Goal: Information Seeking & Learning: Learn about a topic

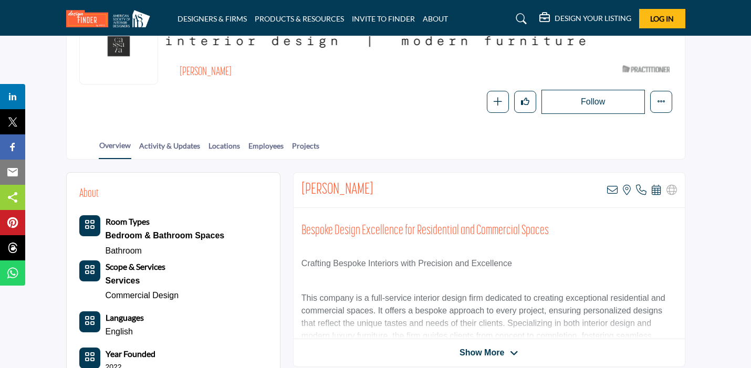
scroll to position [185, 0]
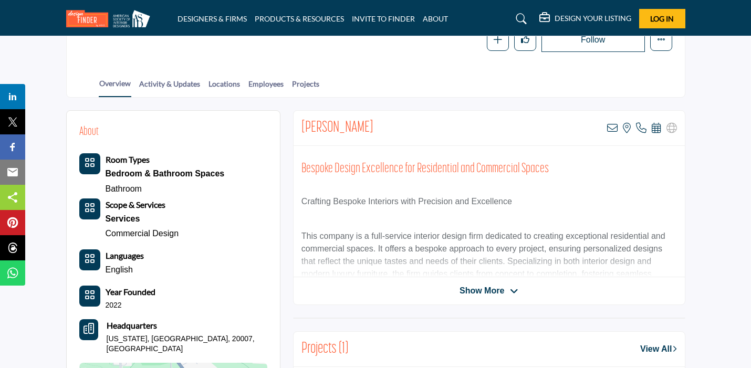
click at [492, 295] on span "Show More" at bounding box center [481, 291] width 45 height 13
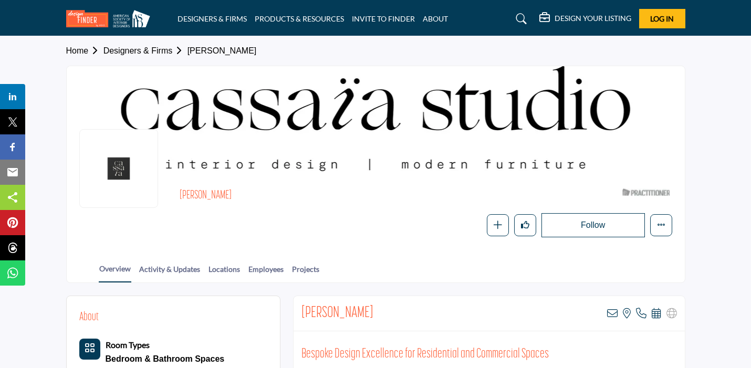
scroll to position [0, 0]
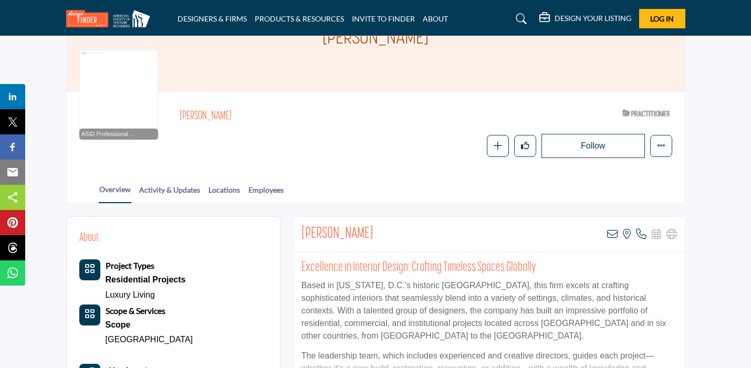
scroll to position [138, 0]
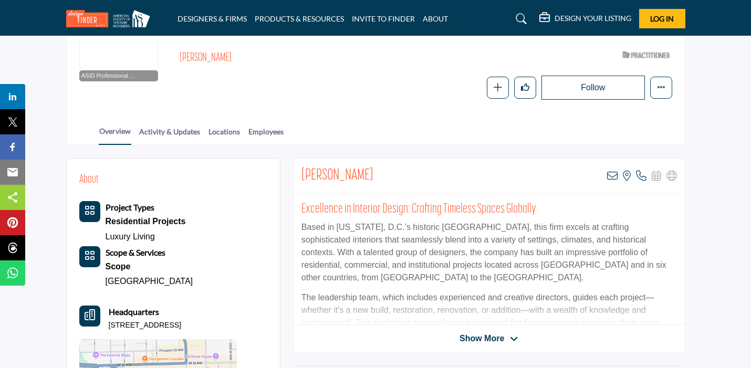
click at [477, 333] on span "Show More" at bounding box center [481, 338] width 45 height 13
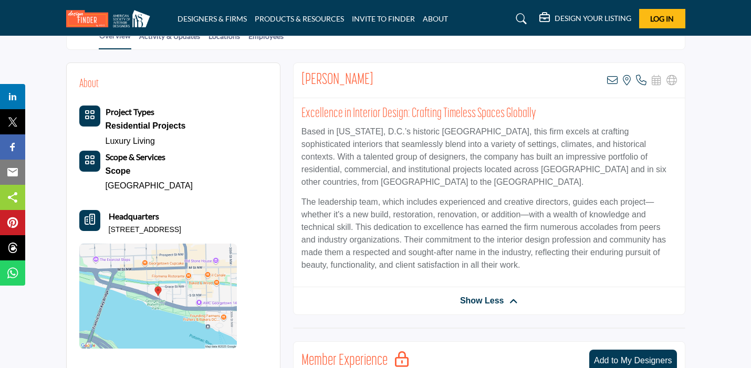
scroll to position [235, 0]
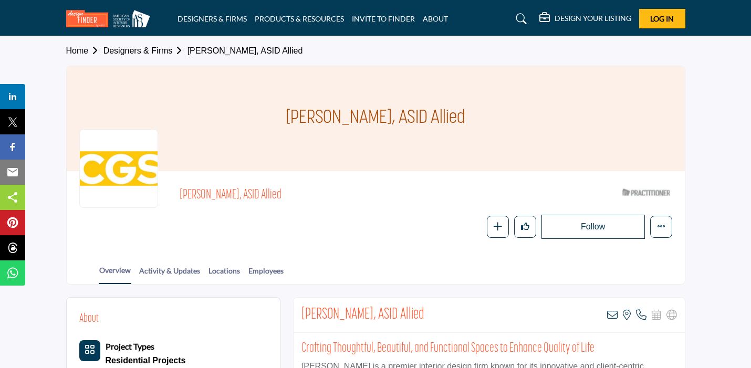
click at [307, 122] on h1 "Gretchen Ginnerty, ASID Allied" at bounding box center [376, 118] width 180 height 105
copy div "Gretchen Ginnerty, ASID Allied"
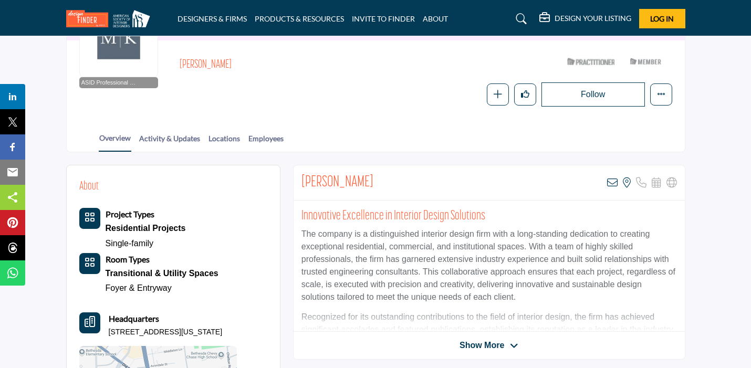
scroll to position [136, 0]
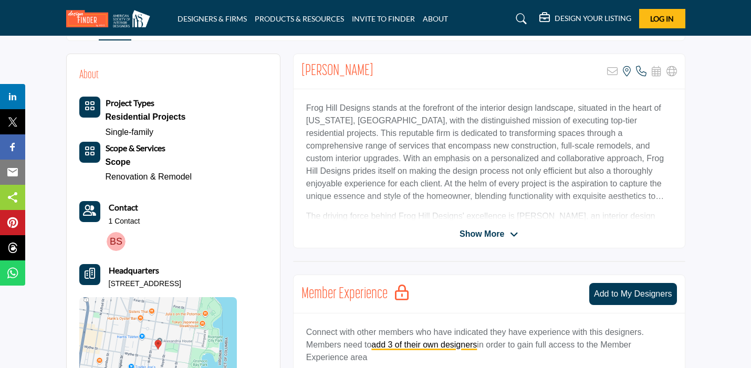
scroll to position [243, 0]
